Goal: Task Accomplishment & Management: Manage account settings

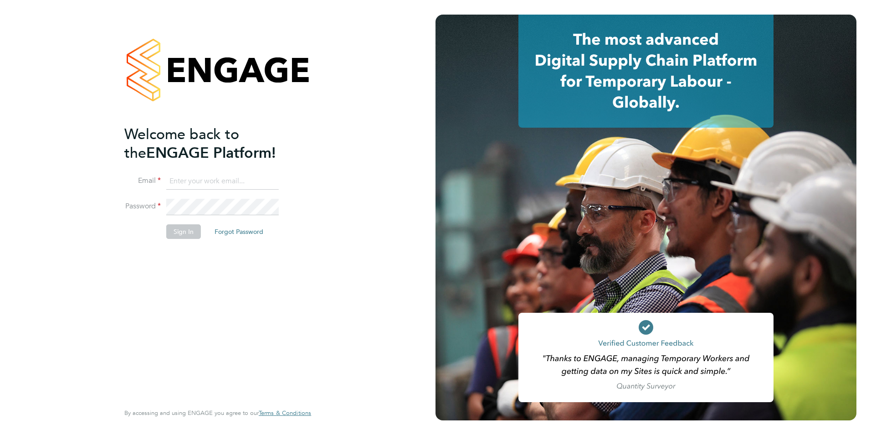
type input "[PERSON_NAME][EMAIL_ADDRESS][PERSON_NAME][DOMAIN_NAME]"
click at [187, 230] on button "Sign In" at bounding box center [183, 231] width 35 height 15
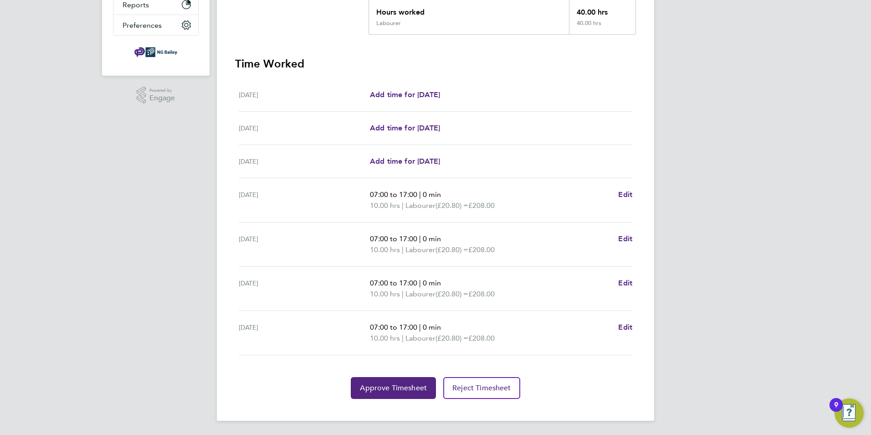
scroll to position [213, 0]
click at [479, 386] on span "Reject Timesheet" at bounding box center [482, 387] width 59 height 9
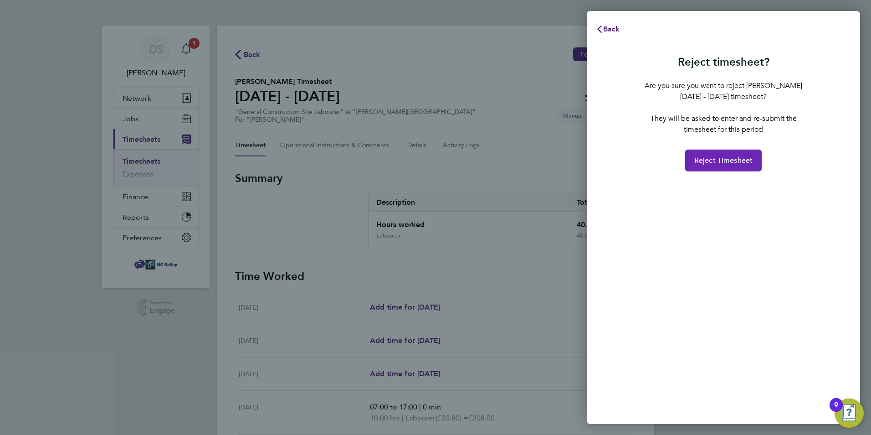
click at [730, 165] on button "Reject Timesheet" at bounding box center [723, 160] width 77 height 22
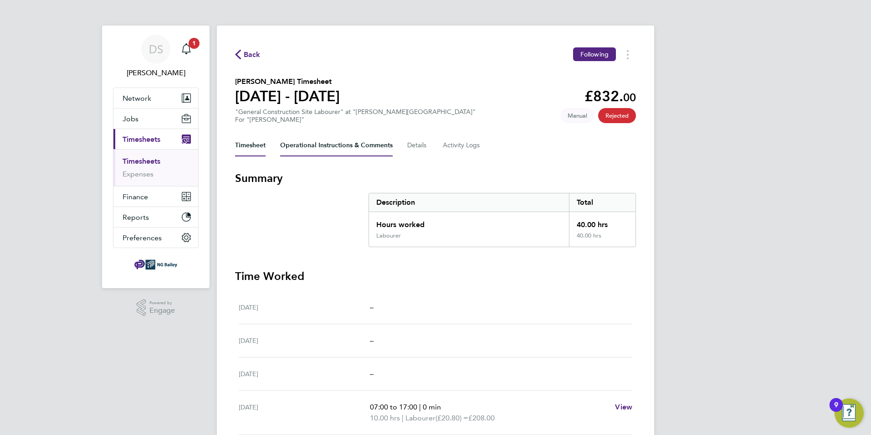
click at [346, 146] on Comments-tab "Operational Instructions & Comments" at bounding box center [336, 145] width 113 height 22
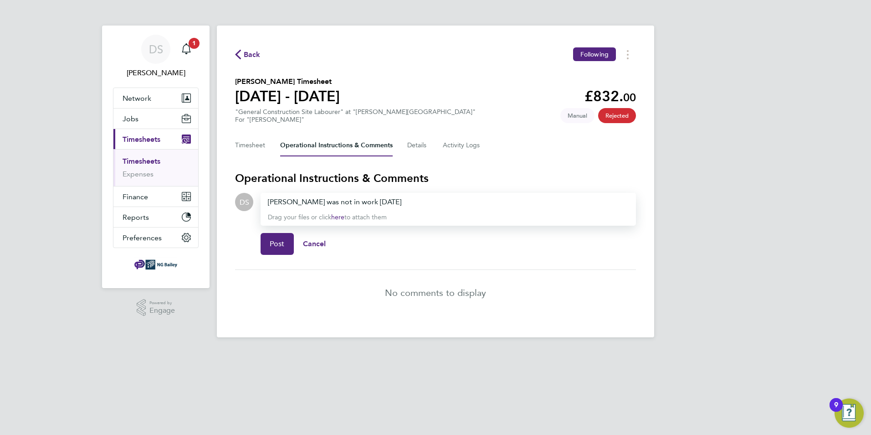
click at [427, 196] on div "Steve was not in work Friday" at bounding box center [448, 201] width 361 height 11
click at [276, 245] on span "Post" at bounding box center [277, 243] width 15 height 9
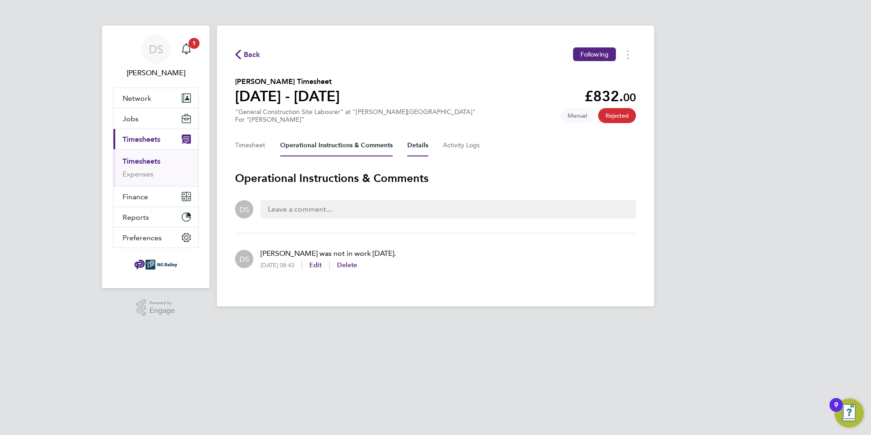
click at [421, 141] on button "Details" at bounding box center [417, 145] width 21 height 22
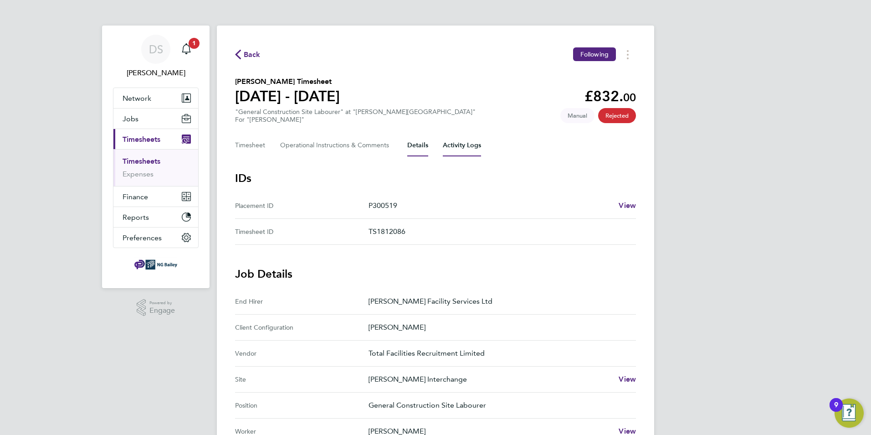
click at [463, 147] on Logs-tab "Activity Logs" at bounding box center [462, 145] width 38 height 22
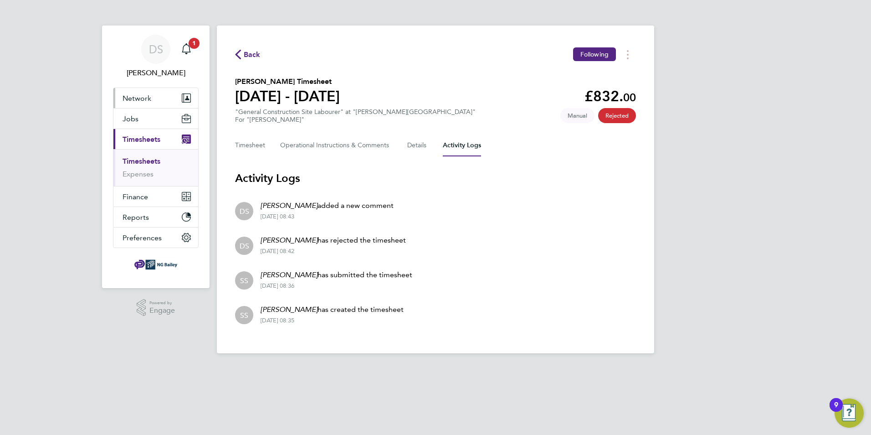
click at [135, 100] on span "Network" at bounding box center [137, 98] width 29 height 9
